Goal: Complete application form

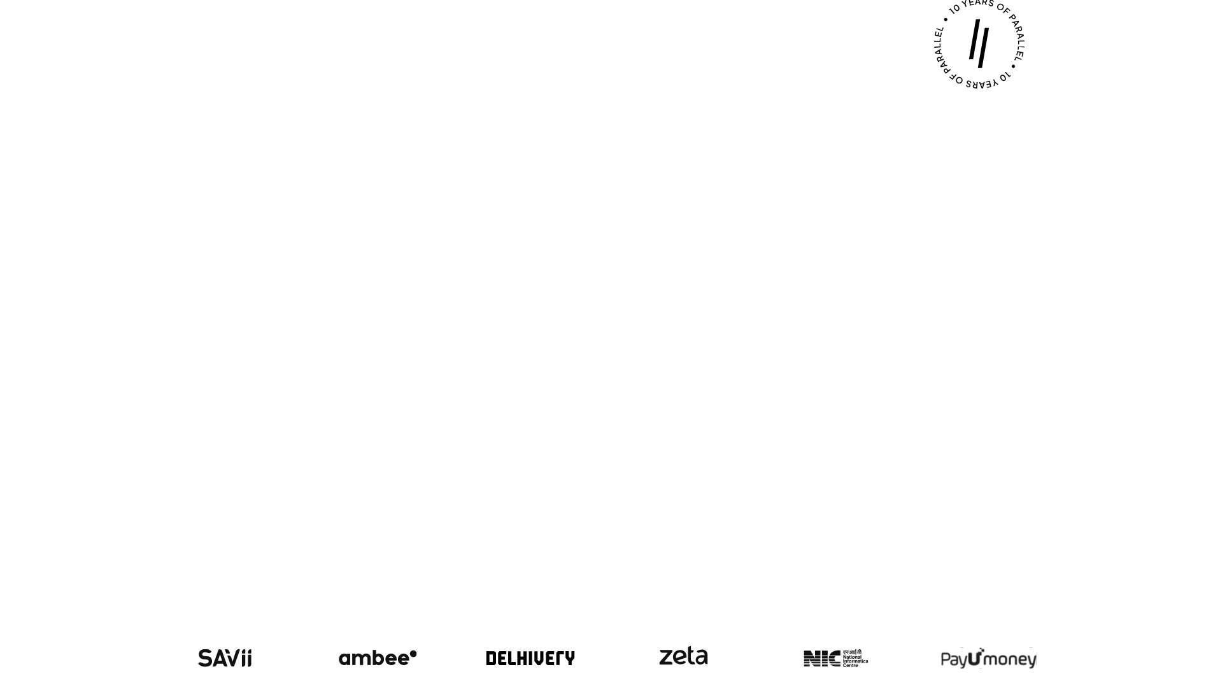
scroll to position [1099, 0]
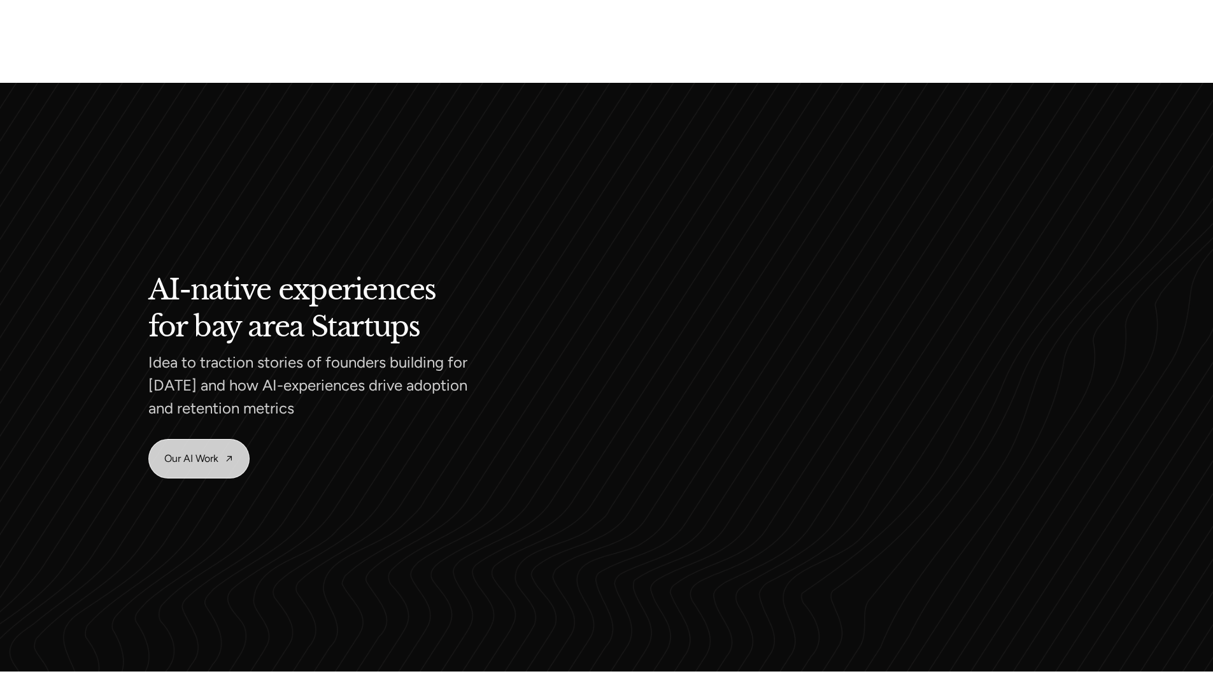
click at [199, 458] on link "Our AI Work" at bounding box center [199, 458] width 100 height 38
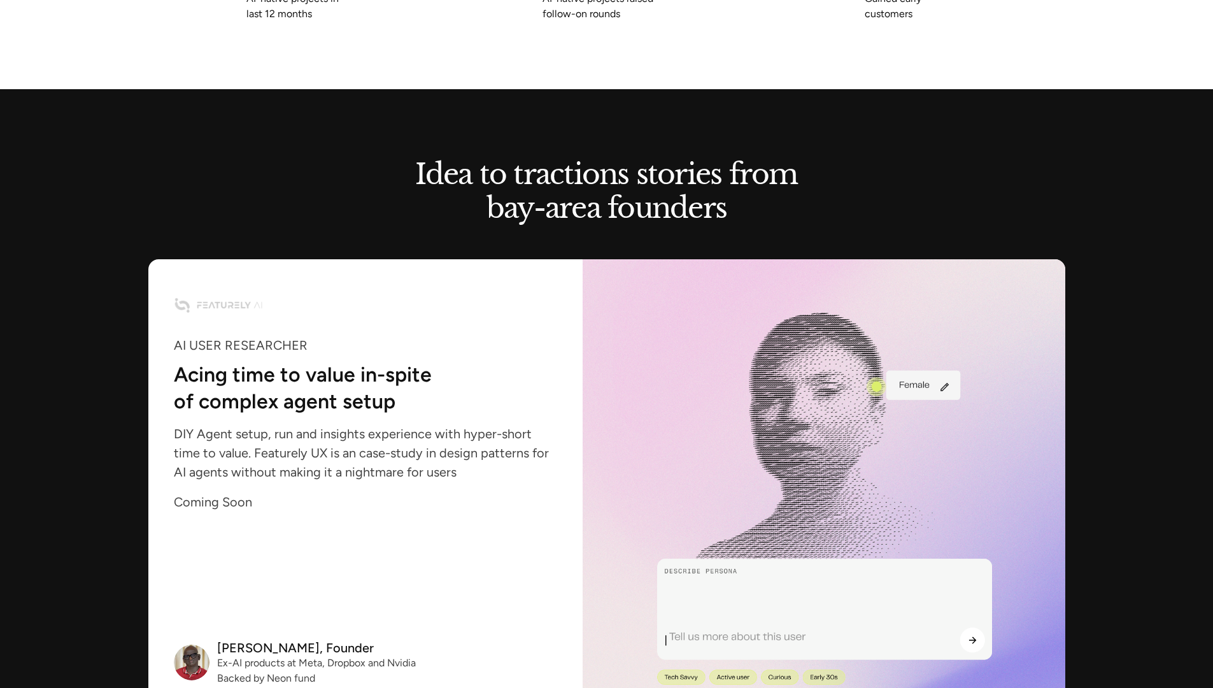
scroll to position [1788, 0]
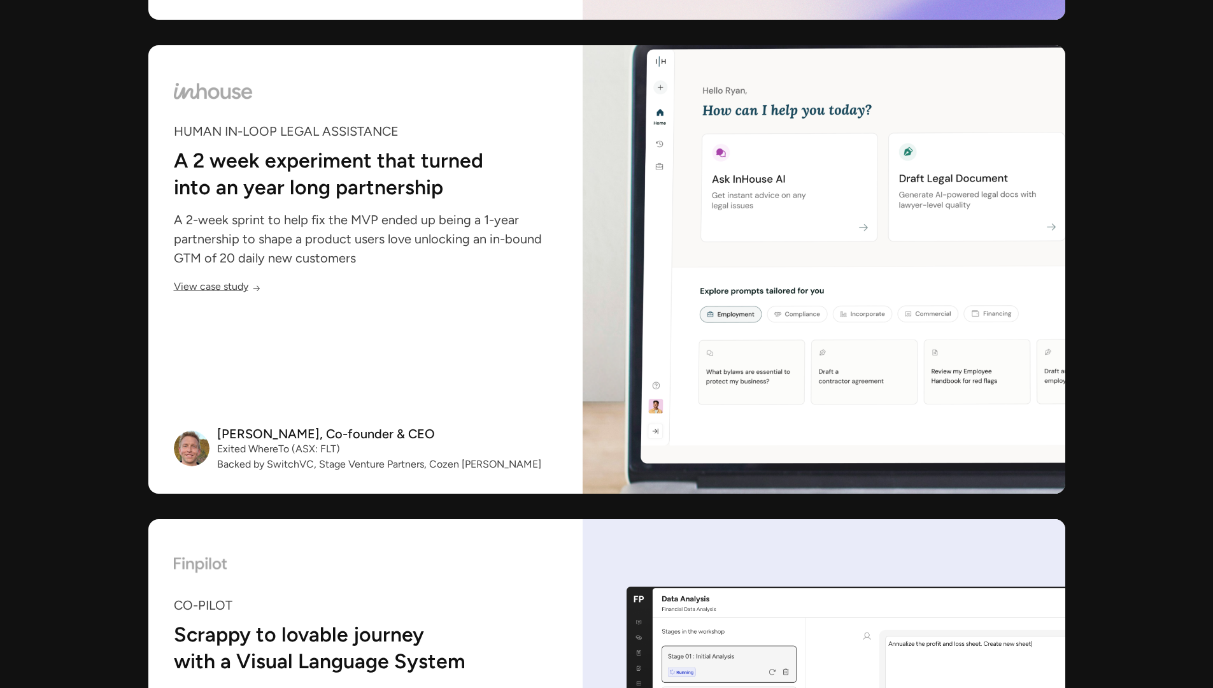
click at [217, 288] on link "View case study" at bounding box center [217, 288] width 87 height 11
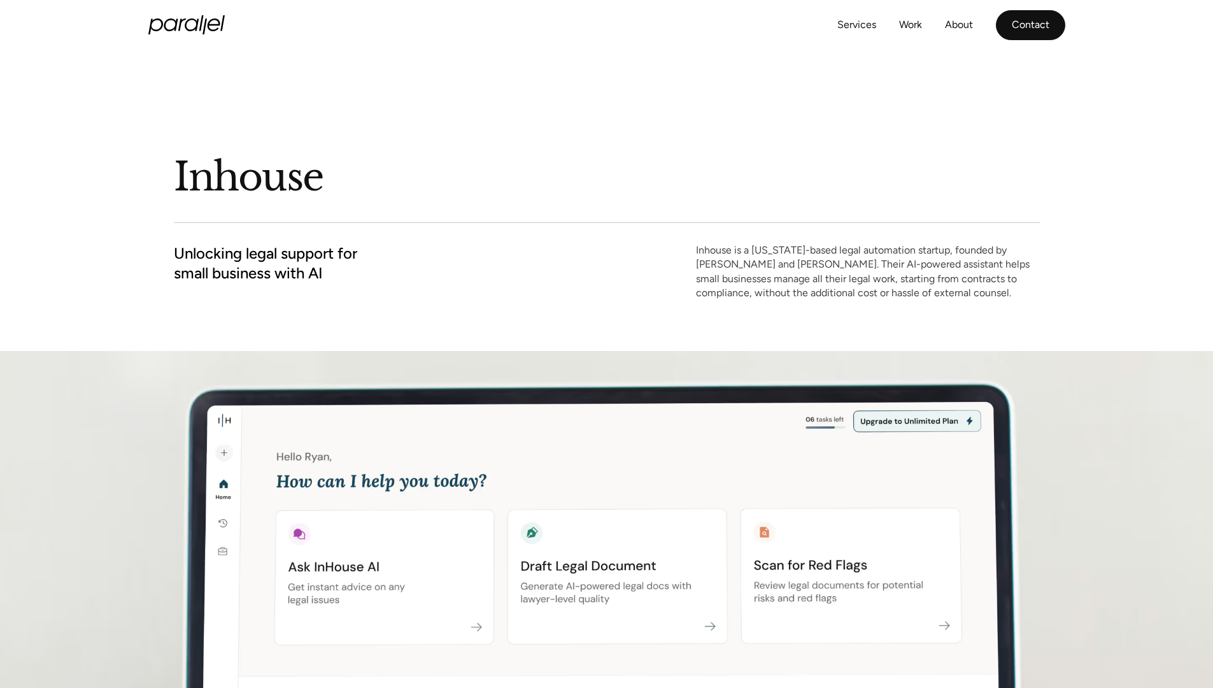
click at [1030, 25] on link "Contact" at bounding box center [1030, 25] width 69 height 30
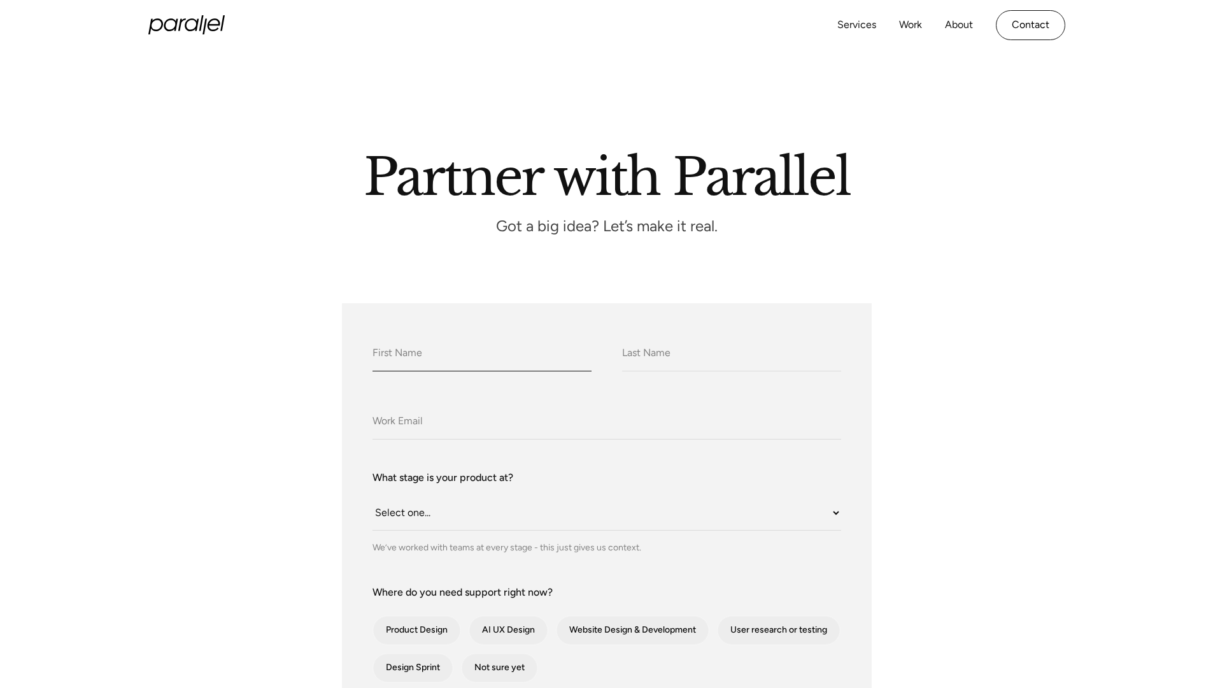
click at [481, 353] on input "What do we call you?" at bounding box center [481, 353] width 219 height 35
type input "Alex"
click at [731, 353] on input "What do we call you?" at bounding box center [731, 353] width 219 height 35
type input "Taylor"
click at [606, 422] on input "Company Email" at bounding box center [606, 421] width 469 height 35
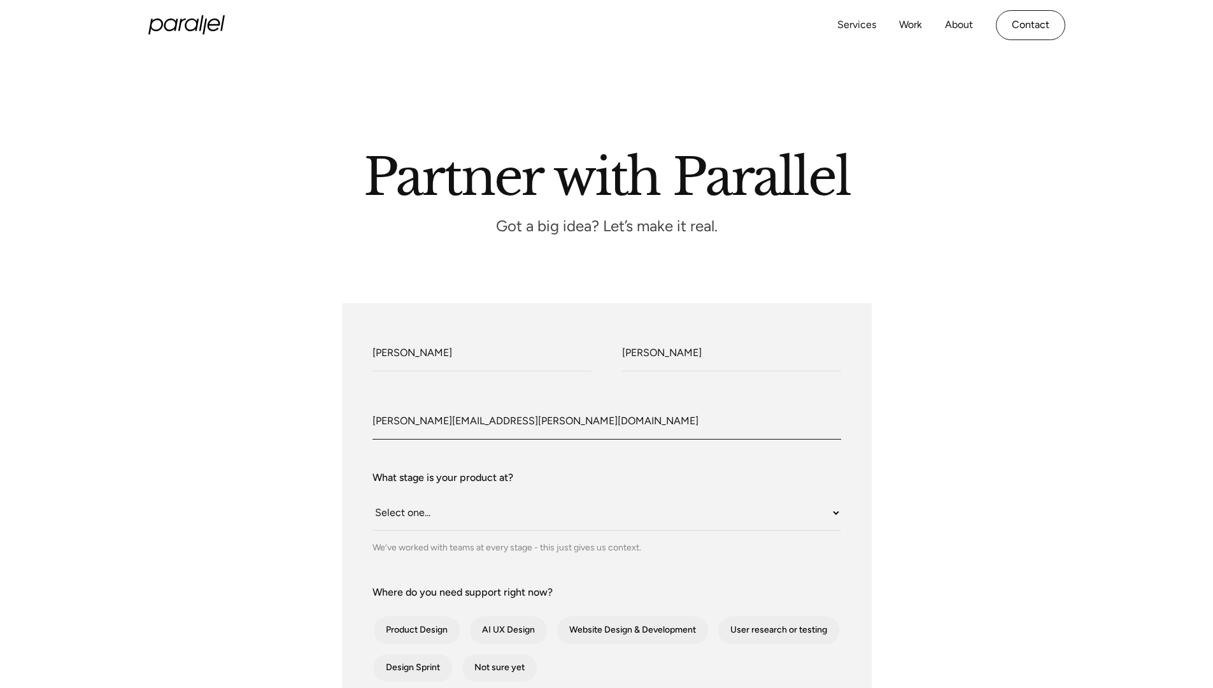
type input "alex.taylor@email.com"
click at [606, 513] on select "Select one... Still an idea Building MVP Live with early users Scaling fast Som…" at bounding box center [606, 512] width 469 height 35
click at [416, 630] on div "contact-form" at bounding box center [416, 630] width 87 height 29
click at [394, 630] on input "Product Design" at bounding box center [390, 630] width 8 height 8
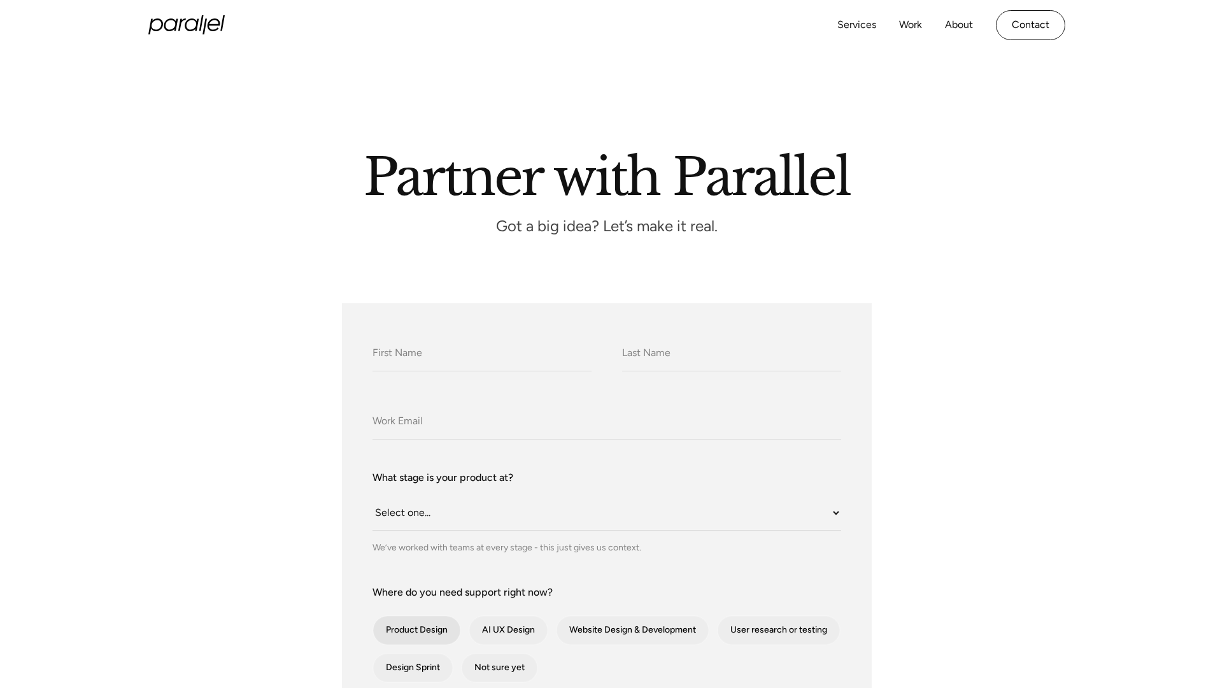
checkbox input "true"
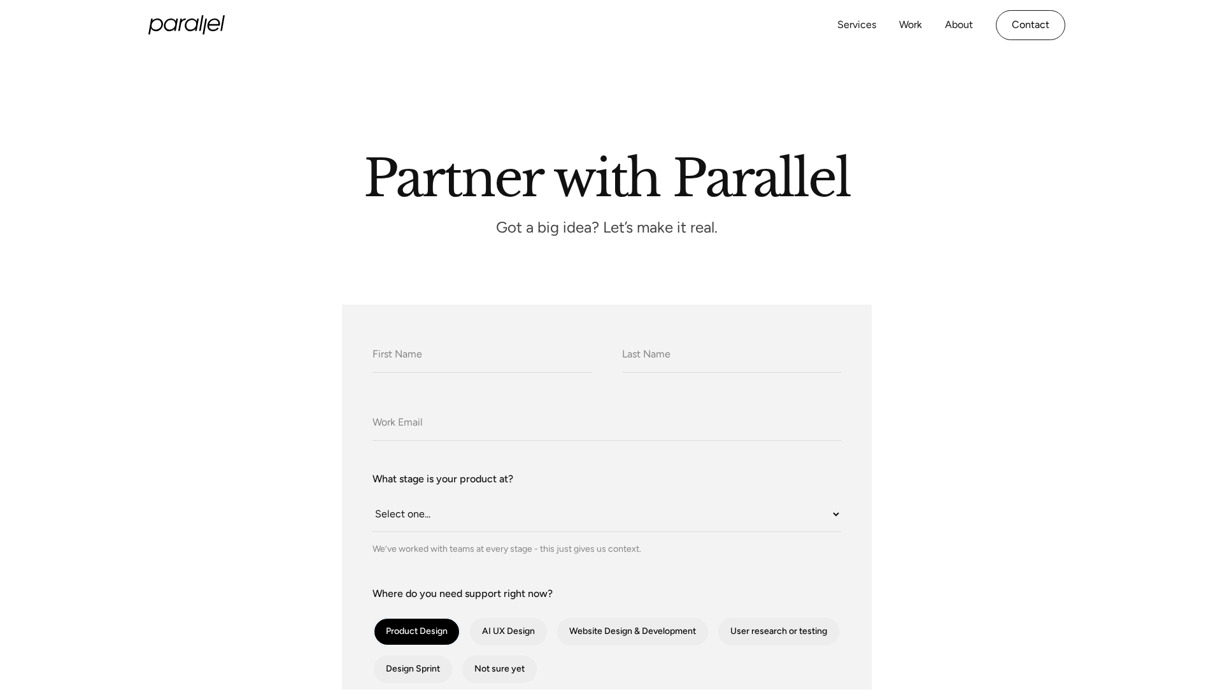
scroll to position [688, 0]
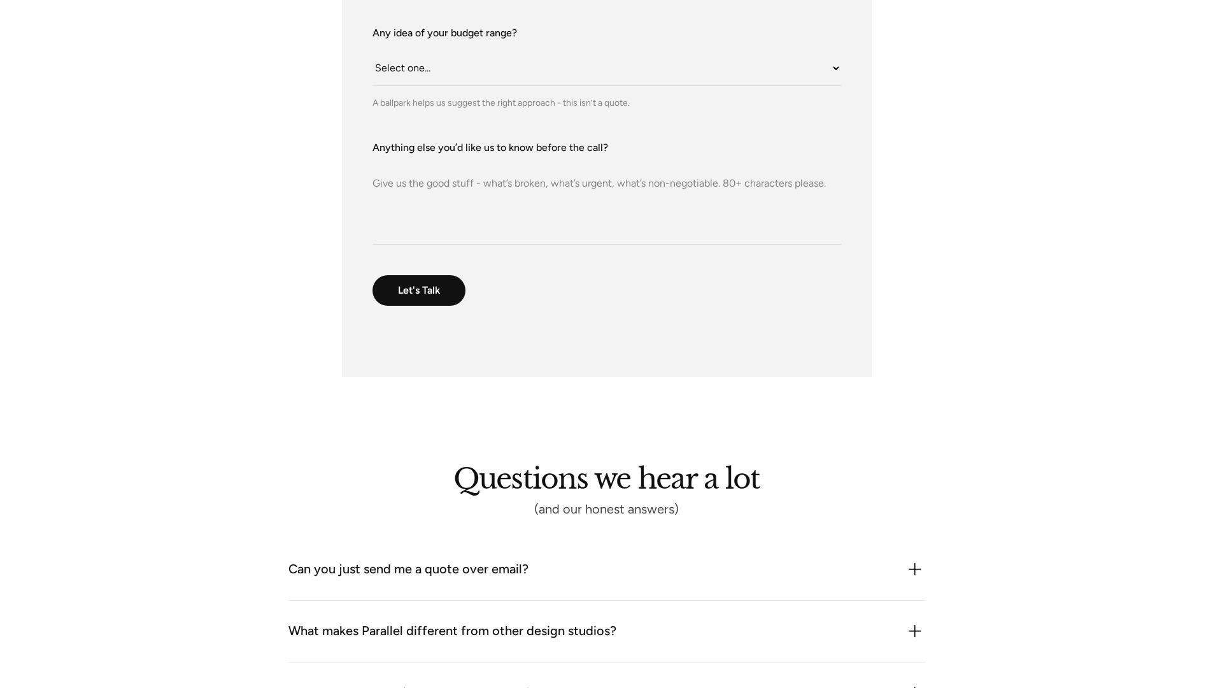
click at [606, 199] on textarea "Anything else you’d like us to know before the call?" at bounding box center [606, 199] width 469 height 89
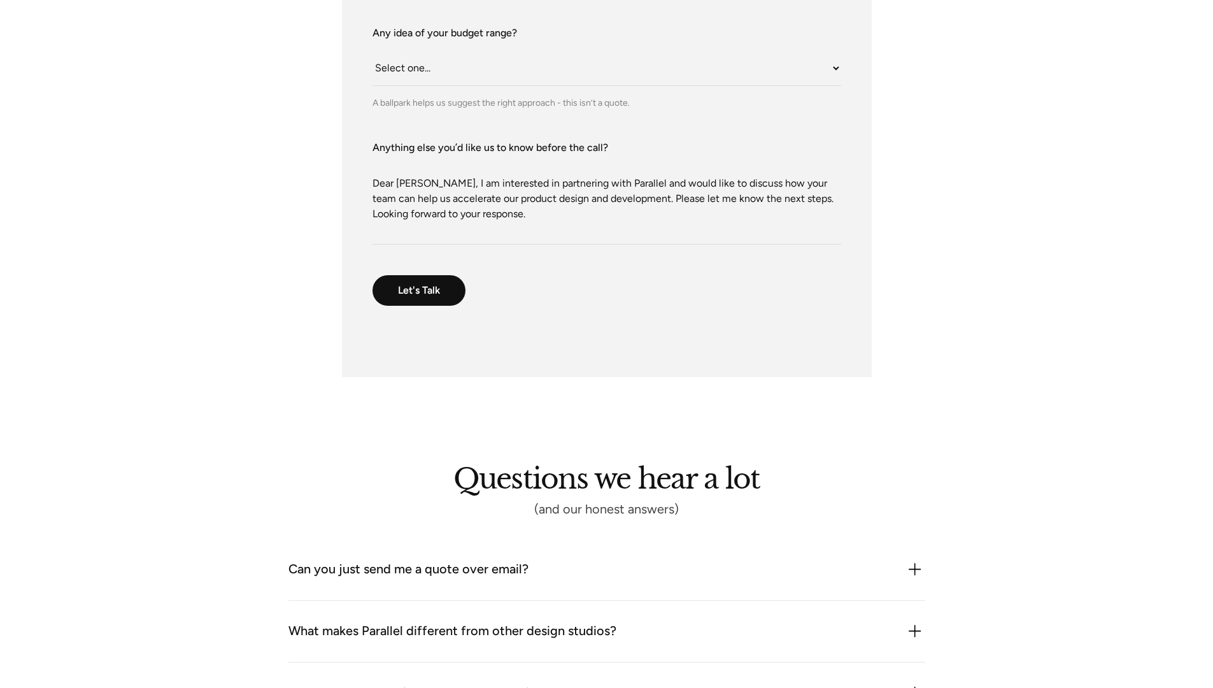
click at [600, 225] on textarea "Dear Robin Dhanwani, I am interested in partnering with Parallel and would like…" at bounding box center [606, 199] width 469 height 89
type textarea "Dear Robin Dhanwani, I am interested in partnering with Parallel and would like…"
click at [606, 569] on div "Can you just send me a quote over email?" at bounding box center [606, 569] width 637 height 20
